Goal: Information Seeking & Learning: Understand process/instructions

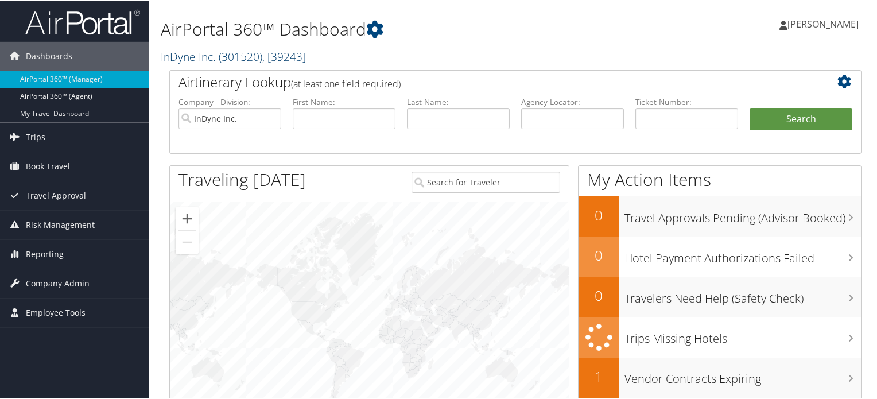
click at [230, 57] on span "( 301520 )" at bounding box center [241, 55] width 44 height 15
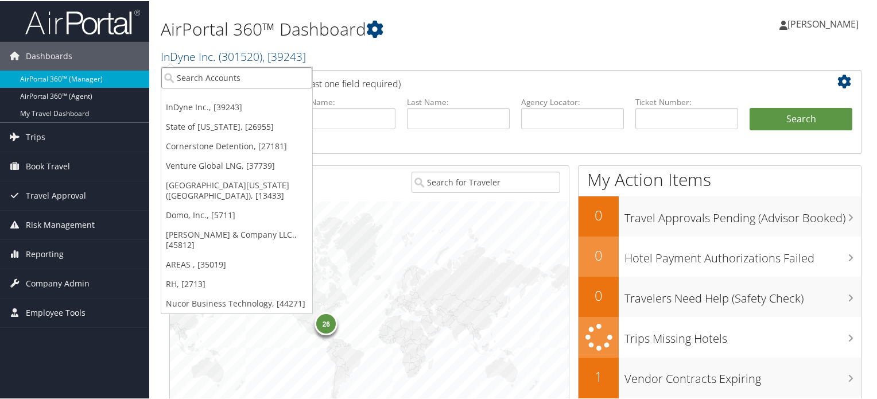
click at [232, 71] on input "search" at bounding box center [236, 76] width 151 height 21
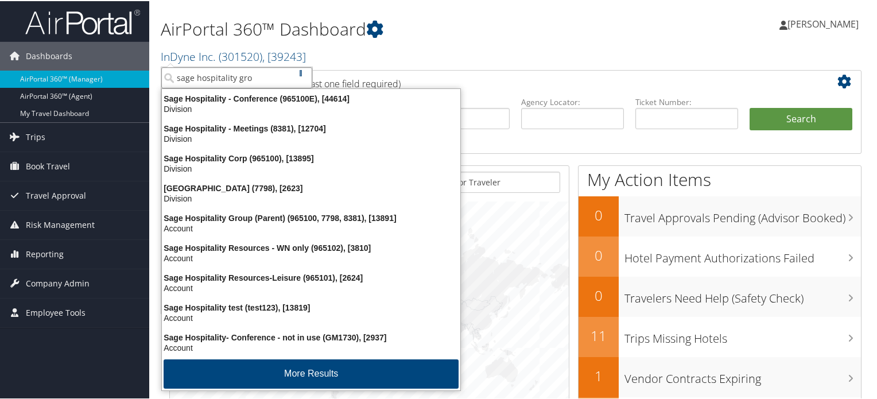
type input "sage hospitality grou"
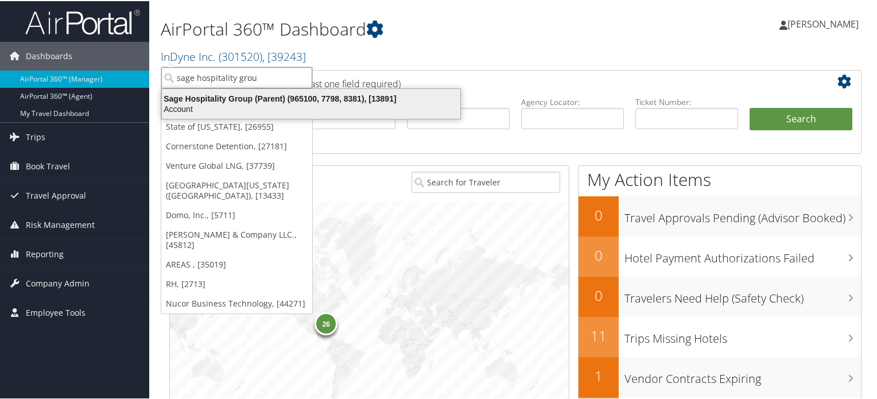
click at [210, 103] on div "Account" at bounding box center [311, 108] width 312 height 10
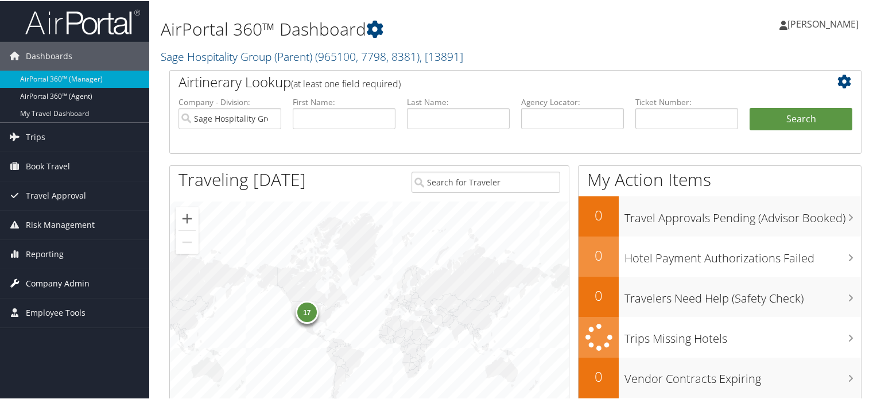
click at [60, 277] on span "Company Admin" at bounding box center [58, 282] width 64 height 29
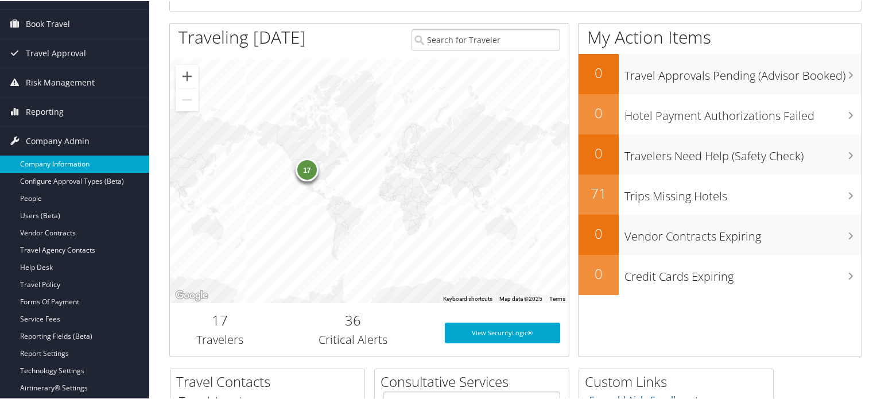
scroll to position [172, 0]
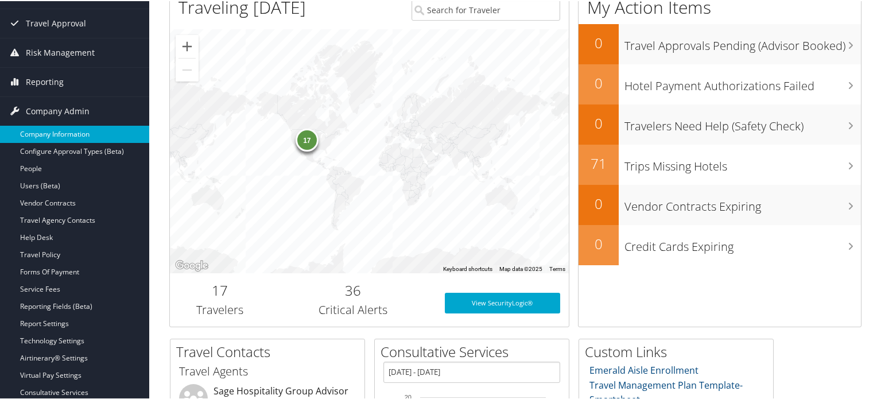
click at [60, 251] on link "Travel Policy" at bounding box center [74, 253] width 149 height 17
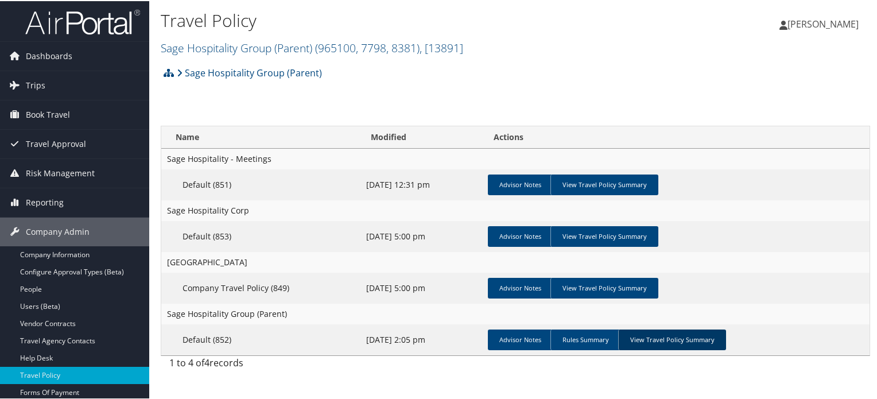
click at [641, 337] on link "View Travel Policy Summary" at bounding box center [672, 338] width 108 height 21
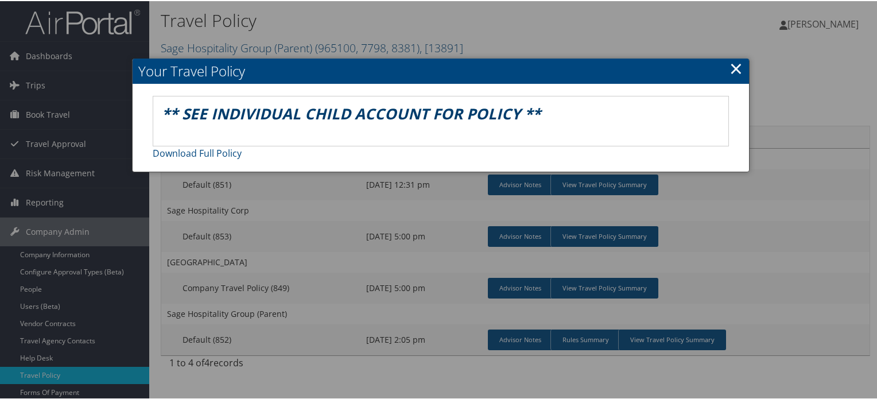
click at [730, 69] on link "×" at bounding box center [736, 67] width 13 height 23
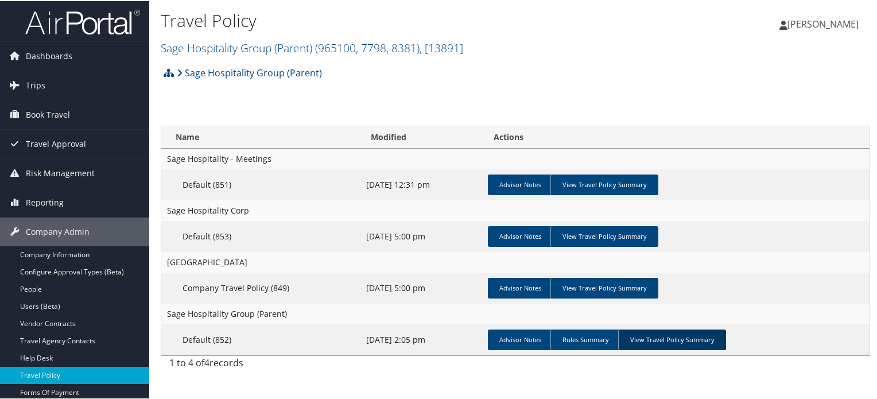
click at [664, 344] on link "View Travel Policy Summary" at bounding box center [672, 338] width 108 height 21
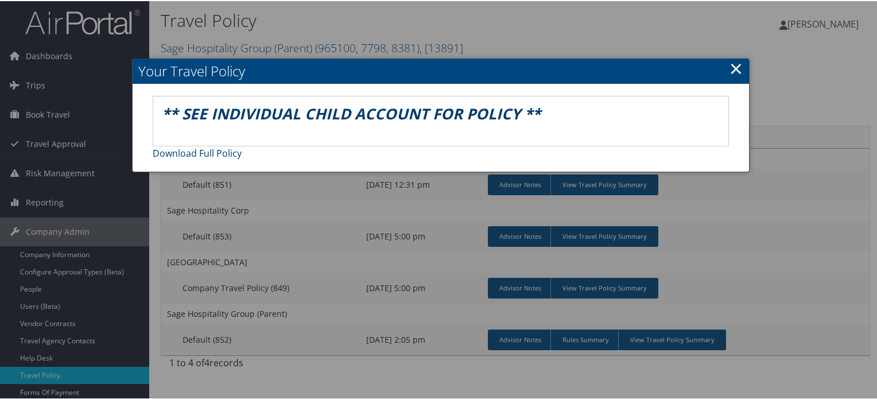
click at [206, 152] on link "Download Full Policy" at bounding box center [197, 152] width 89 height 13
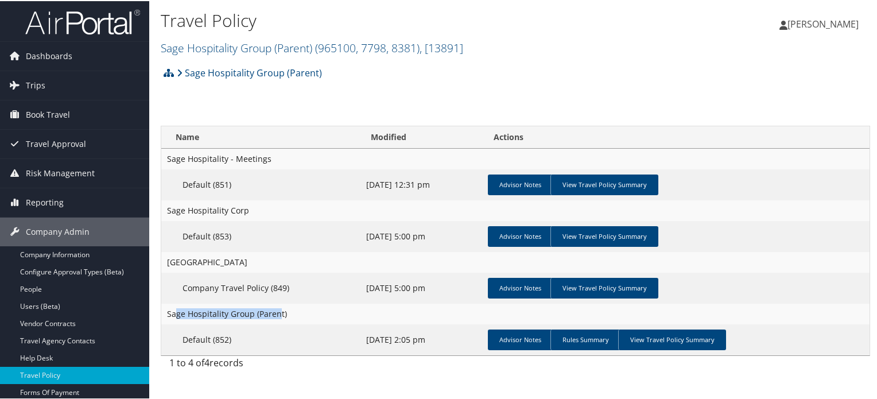
drag, startPoint x: 176, startPoint y: 316, endPoint x: 278, endPoint y: 317, distance: 101.6
click at [278, 317] on td "Sage Hospitality Group (Parent)" at bounding box center [515, 312] width 708 height 21
click at [301, 314] on td "Sage Hospitality Group (Parent)" at bounding box center [515, 312] width 708 height 21
click at [618, 289] on link "View Travel Policy Summary" at bounding box center [604, 287] width 108 height 21
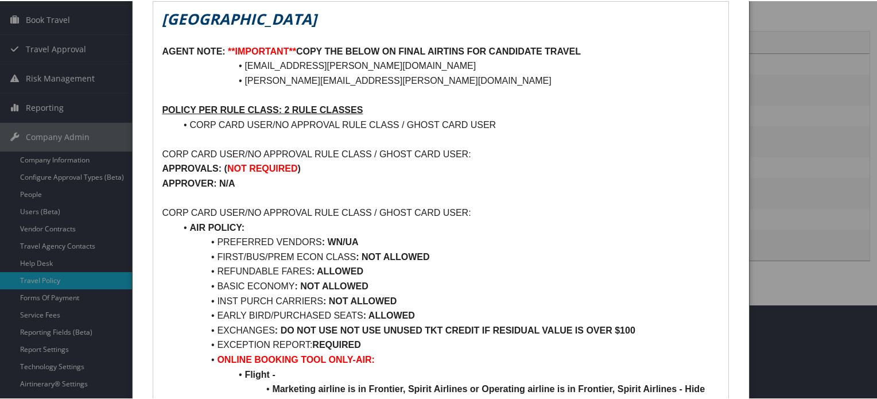
scroll to position [115, 0]
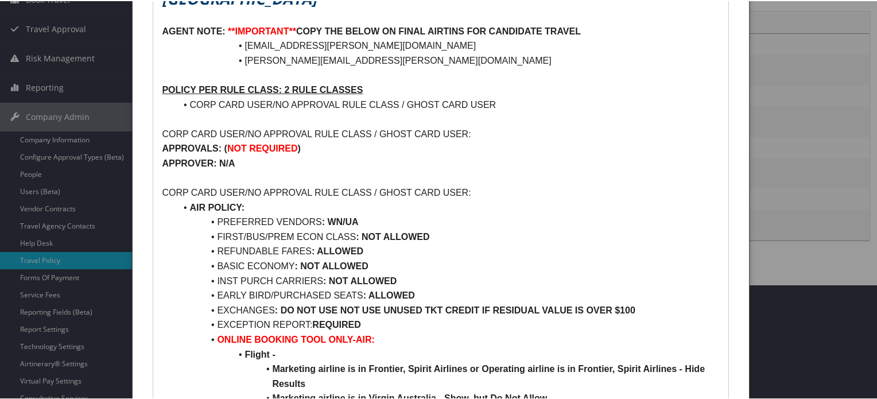
drag, startPoint x: 212, startPoint y: 251, endPoint x: 367, endPoint y: 253, distance: 155.6
click at [366, 253] on li "REFUNDABLE FARES : ALLOWED" at bounding box center [448, 250] width 544 height 15
click at [377, 253] on li "REFUNDABLE FARES : ALLOWED" at bounding box center [448, 250] width 544 height 15
click at [394, 268] on li "BASIC ECONOMY : NOT ALLOWED" at bounding box center [448, 265] width 544 height 15
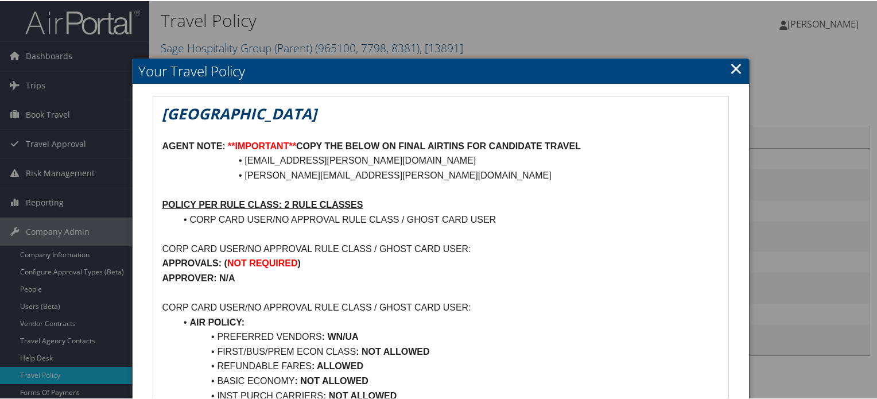
click at [734, 75] on link "×" at bounding box center [736, 67] width 13 height 23
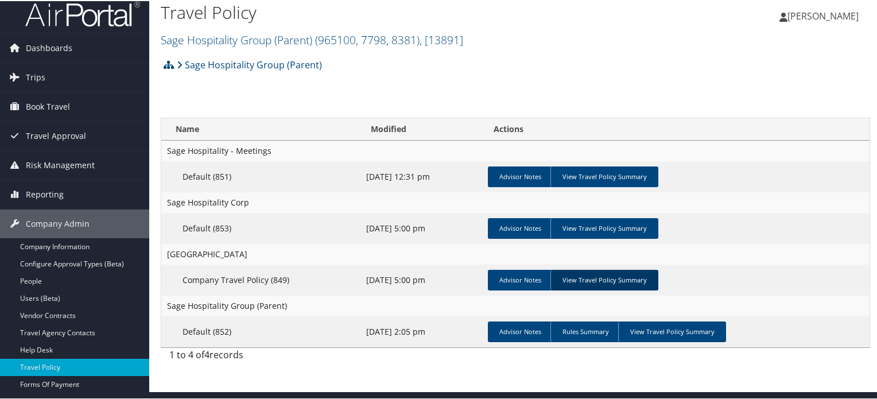
scroll to position [115, 0]
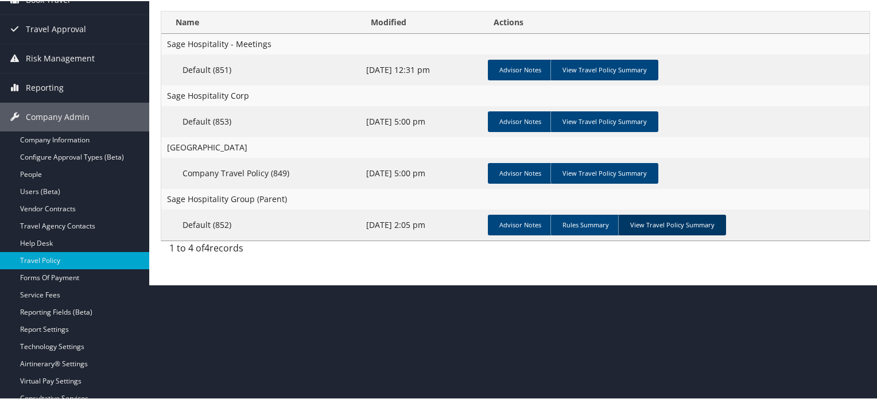
click at [680, 228] on link "View Travel Policy Summary" at bounding box center [672, 224] width 108 height 21
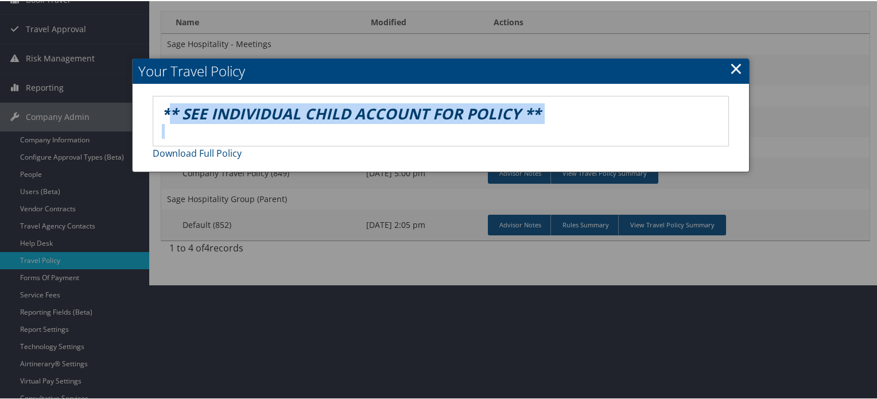
drag, startPoint x: 169, startPoint y: 96, endPoint x: 579, endPoint y: 126, distance: 410.4
click at [579, 126] on div "** SEE INDIVIDUAL CHILD ACCOUNT FOR POLICY **" at bounding box center [440, 119] width 575 height 49
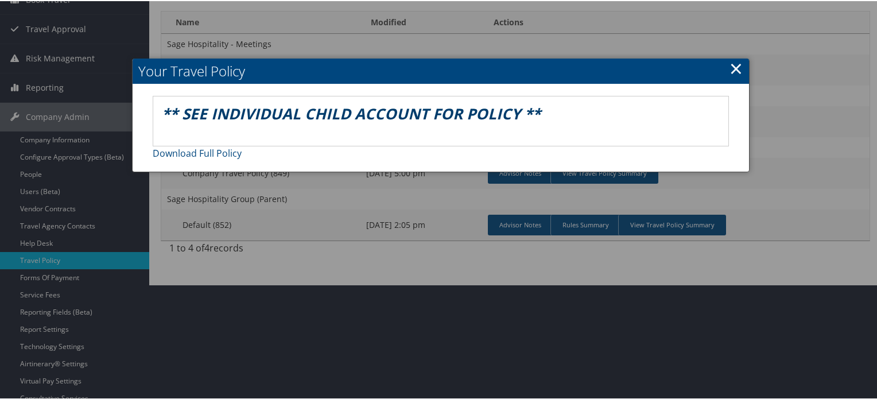
click at [730, 68] on link "×" at bounding box center [736, 67] width 13 height 23
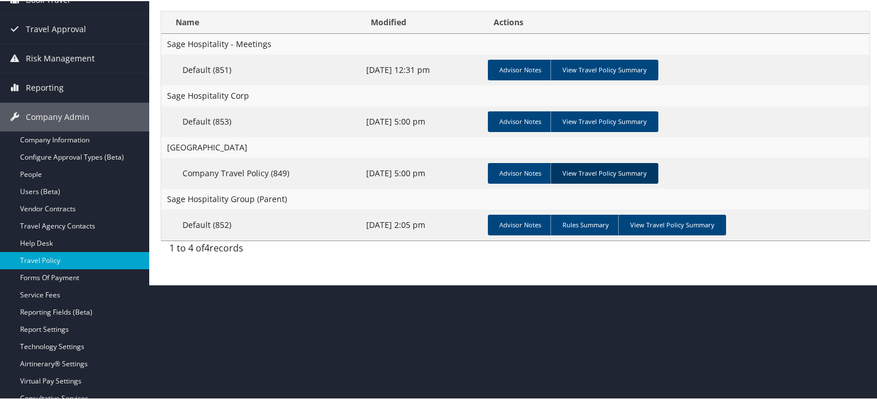
click at [634, 163] on link "View Travel Policy Summary" at bounding box center [604, 172] width 108 height 21
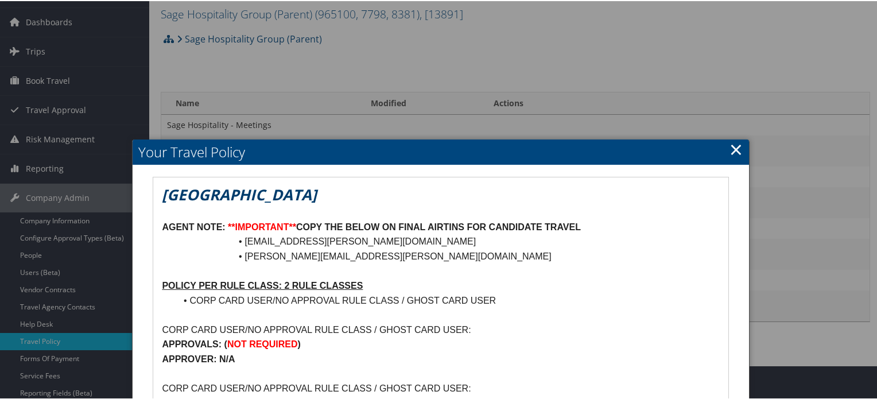
scroll to position [0, 0]
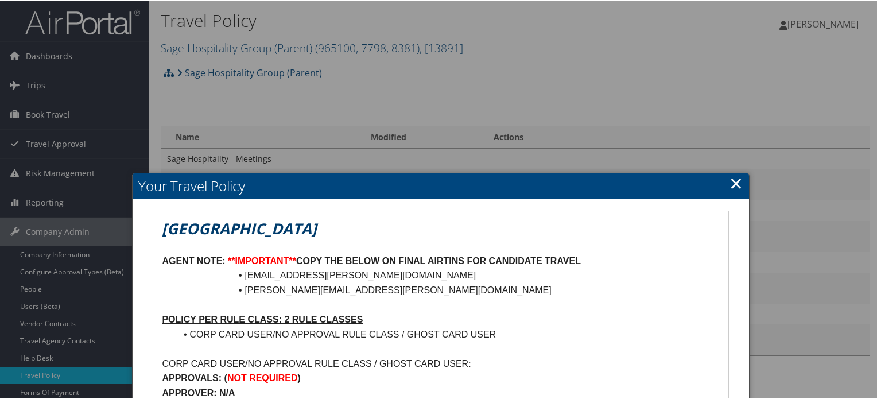
click at [739, 179] on h2 "Your Travel Policy" at bounding box center [441, 184] width 616 height 25
click at [737, 179] on link "×" at bounding box center [736, 181] width 13 height 23
